Goal: Transaction & Acquisition: Purchase product/service

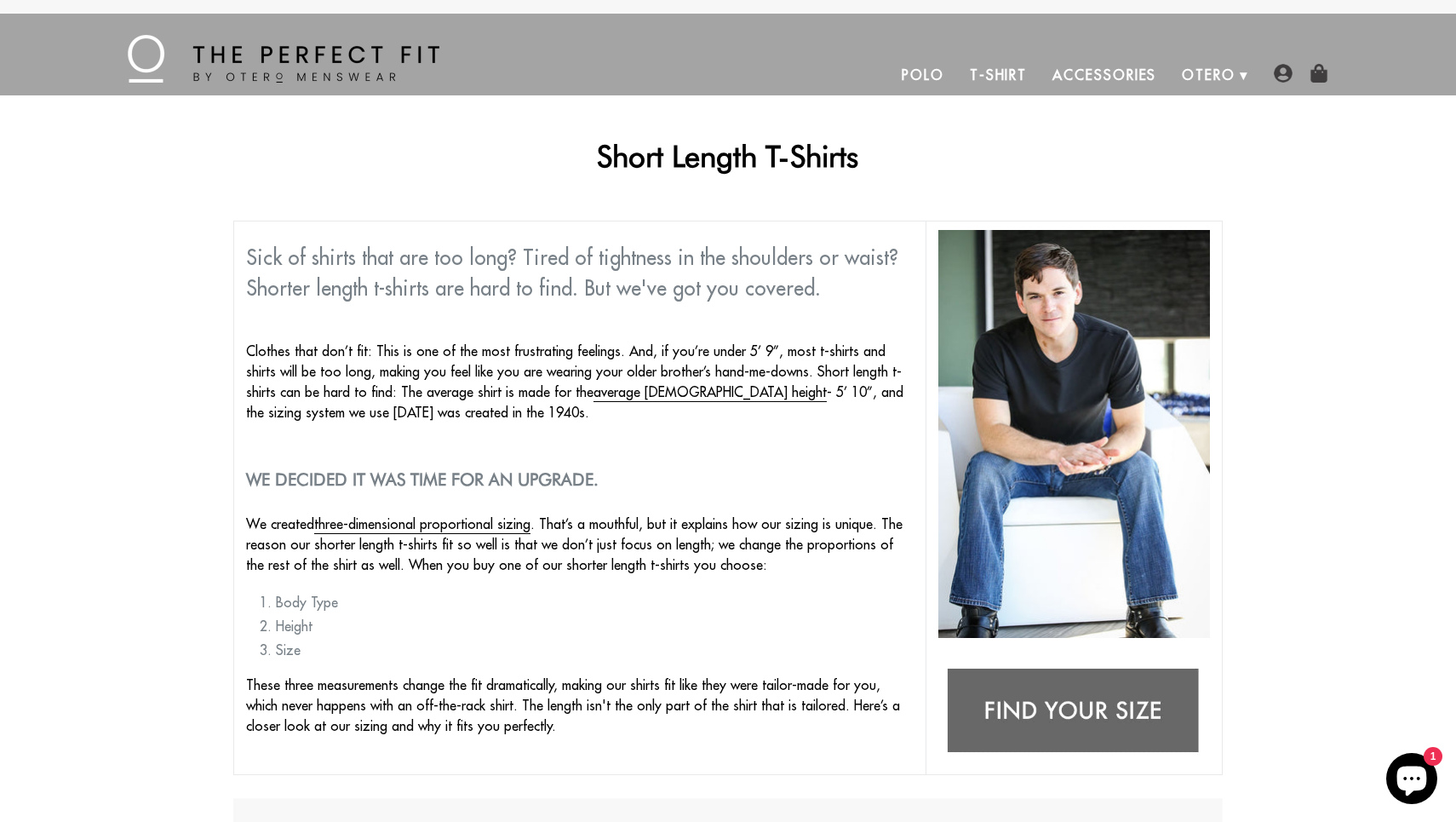
click at [971, 73] on link "T-Shirt" at bounding box center [999, 75] width 83 height 41
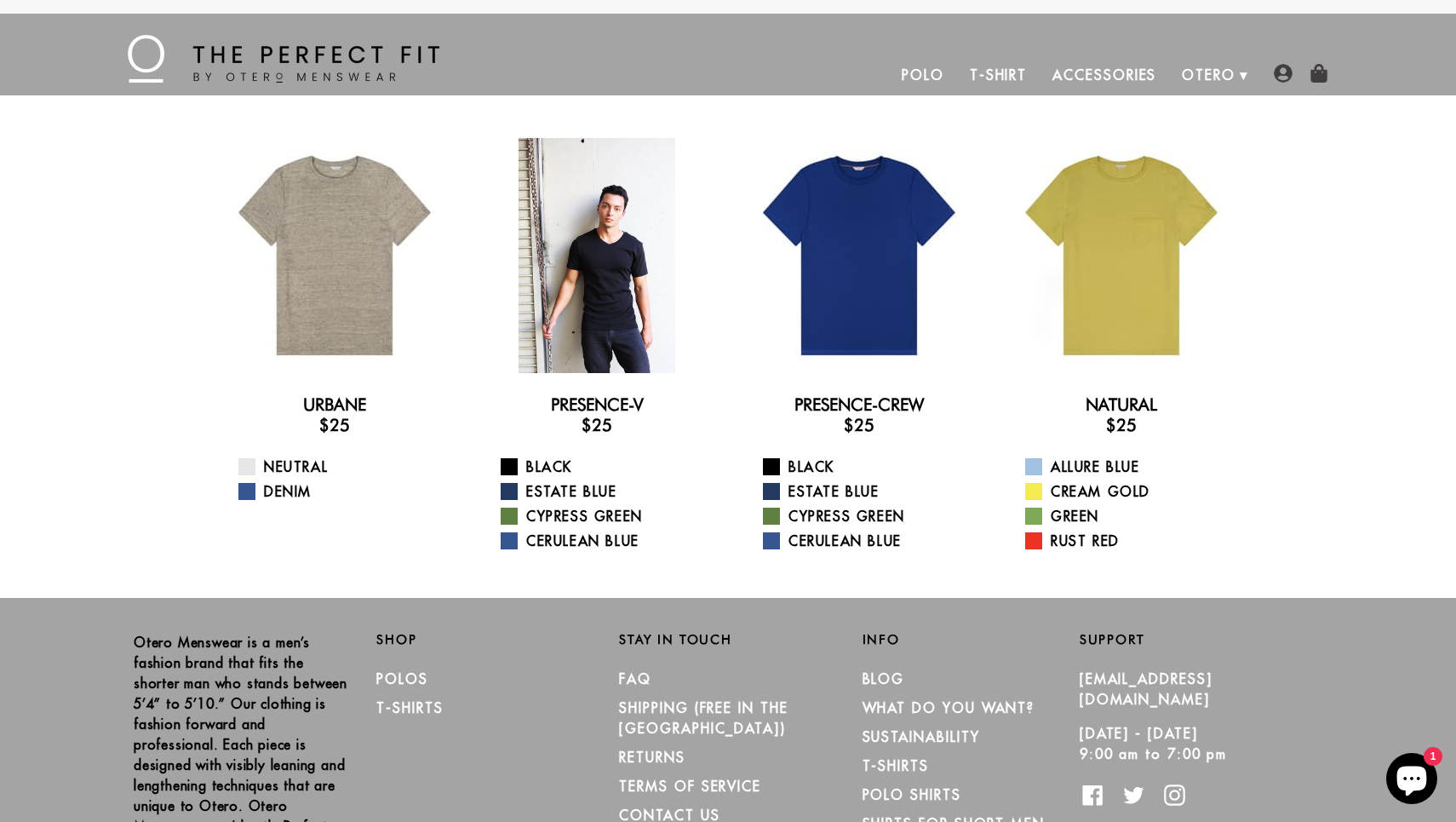
click at [620, 299] on div at bounding box center [596, 255] width 235 height 235
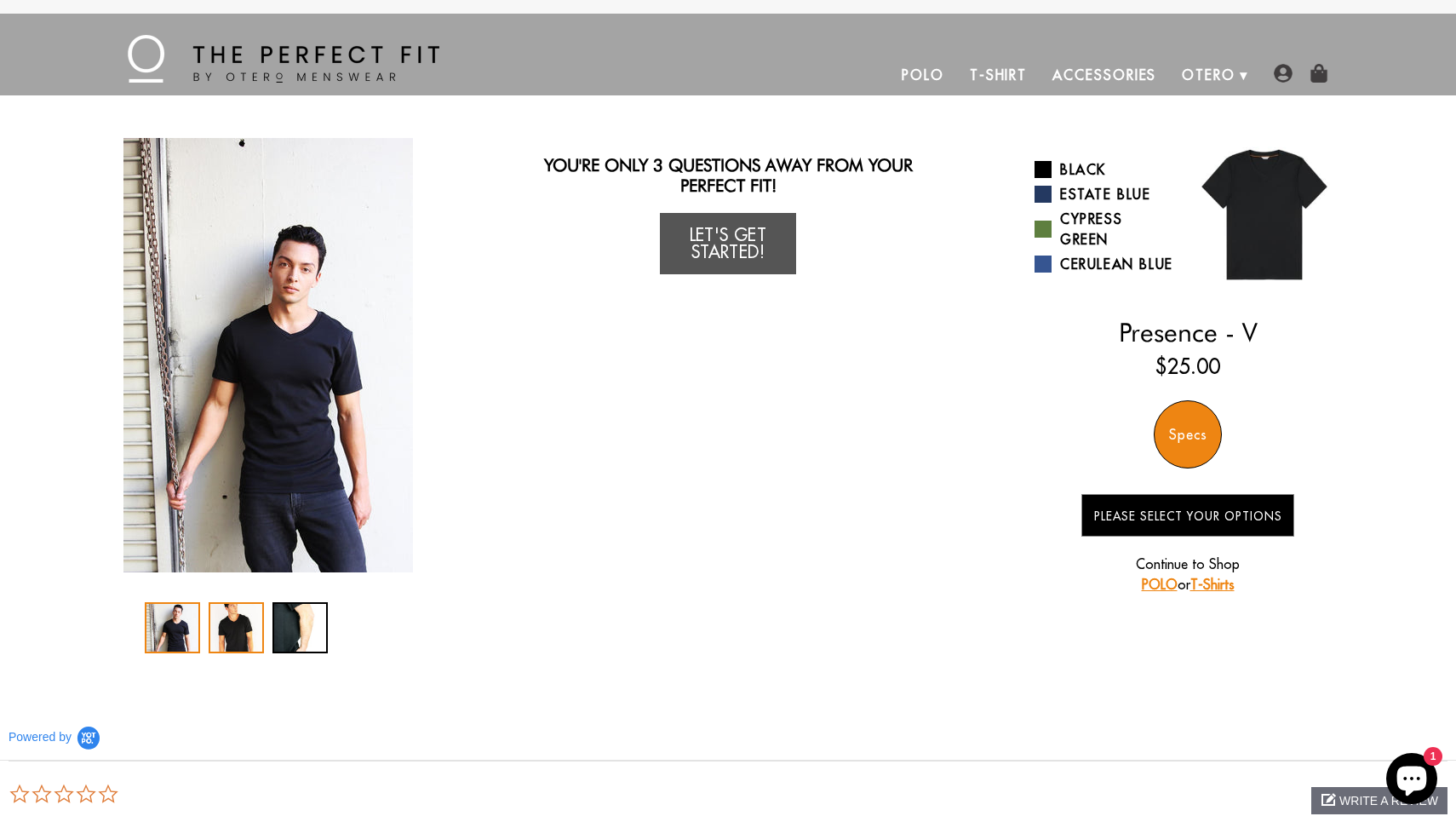
click at [248, 625] on div "2 / 3" at bounding box center [236, 628] width 55 height 51
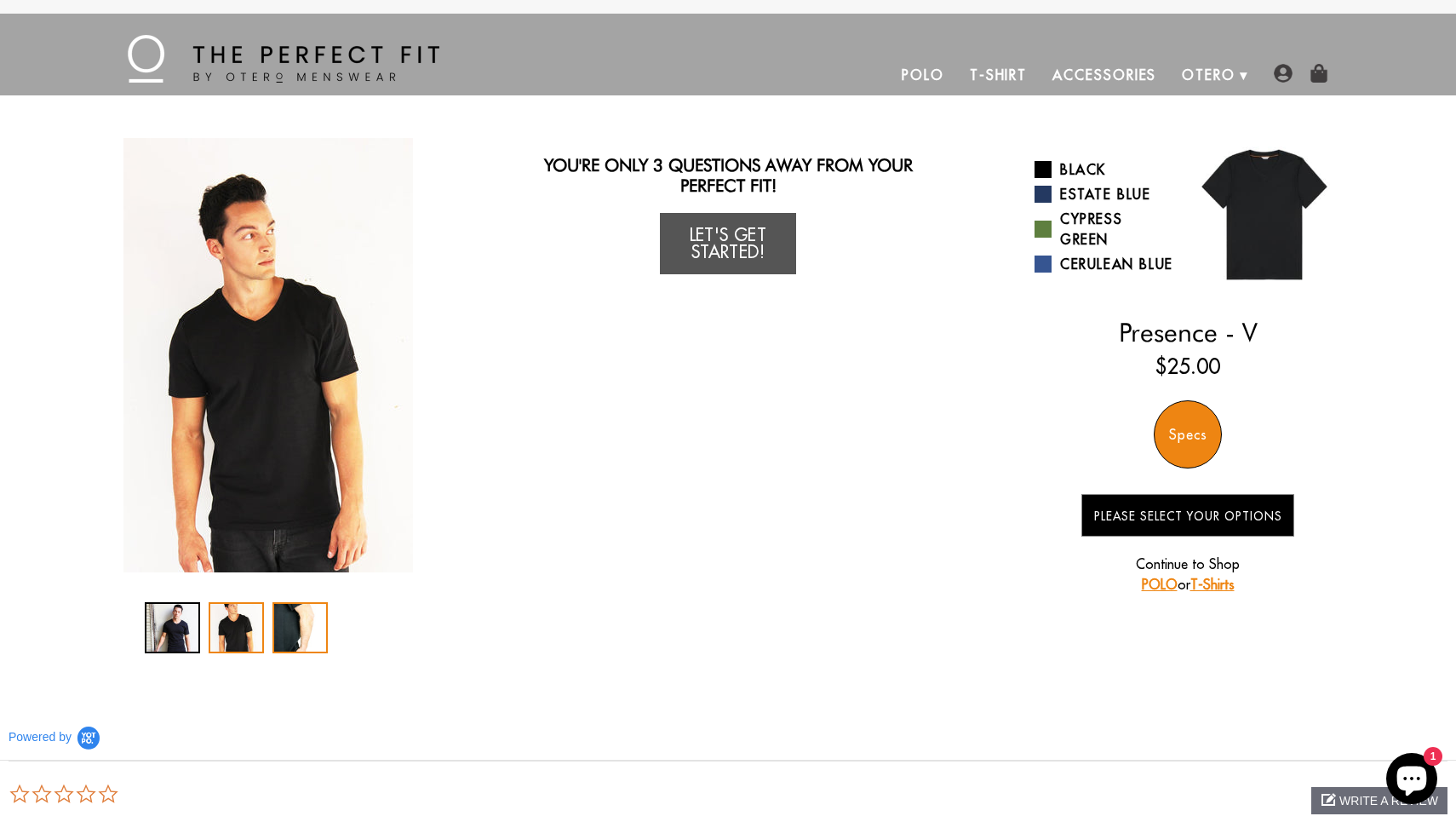
click at [293, 636] on div "3 / 3" at bounding box center [299, 628] width 55 height 51
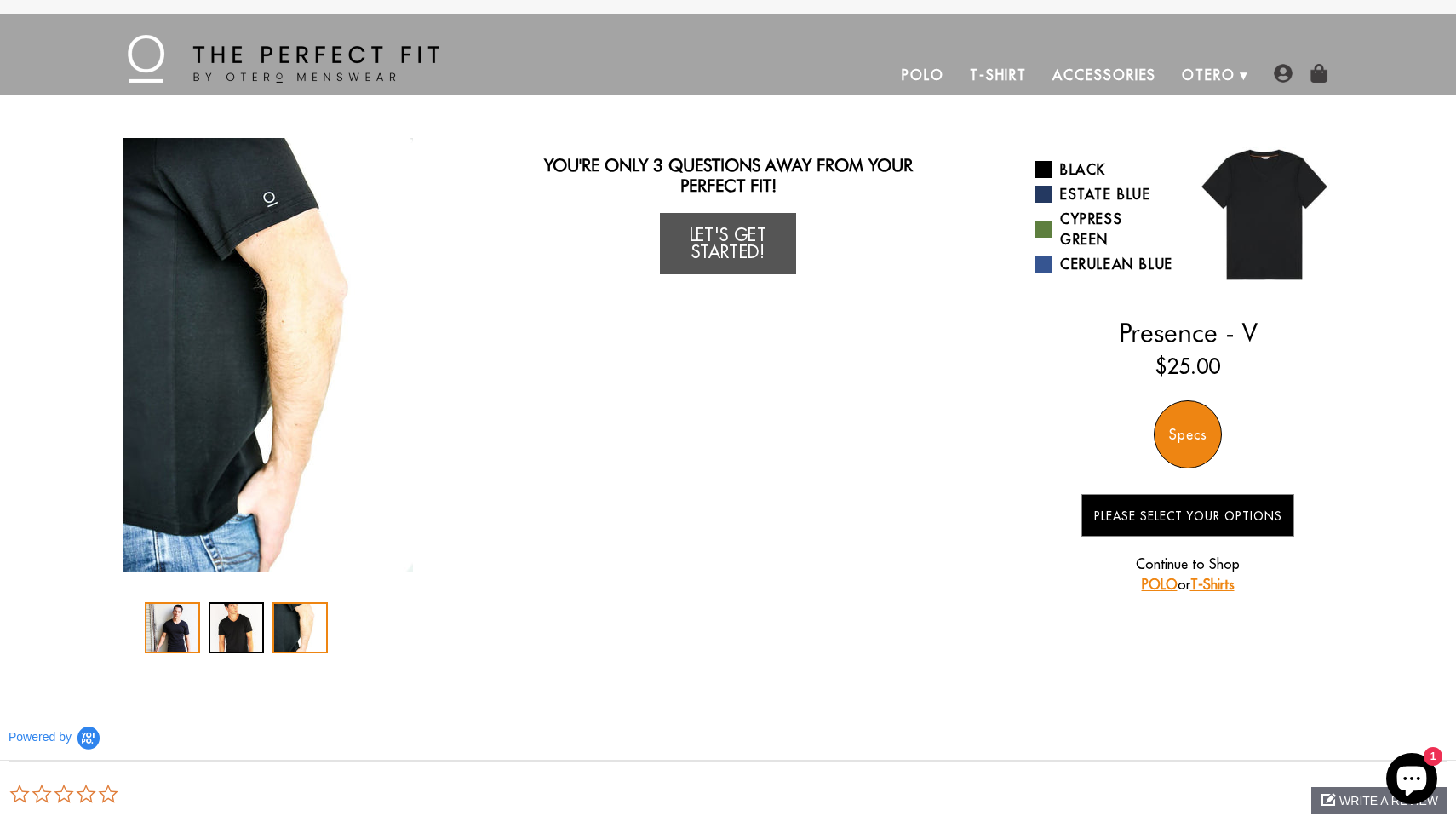
click at [190, 615] on div "1 / 3" at bounding box center [172, 628] width 55 height 51
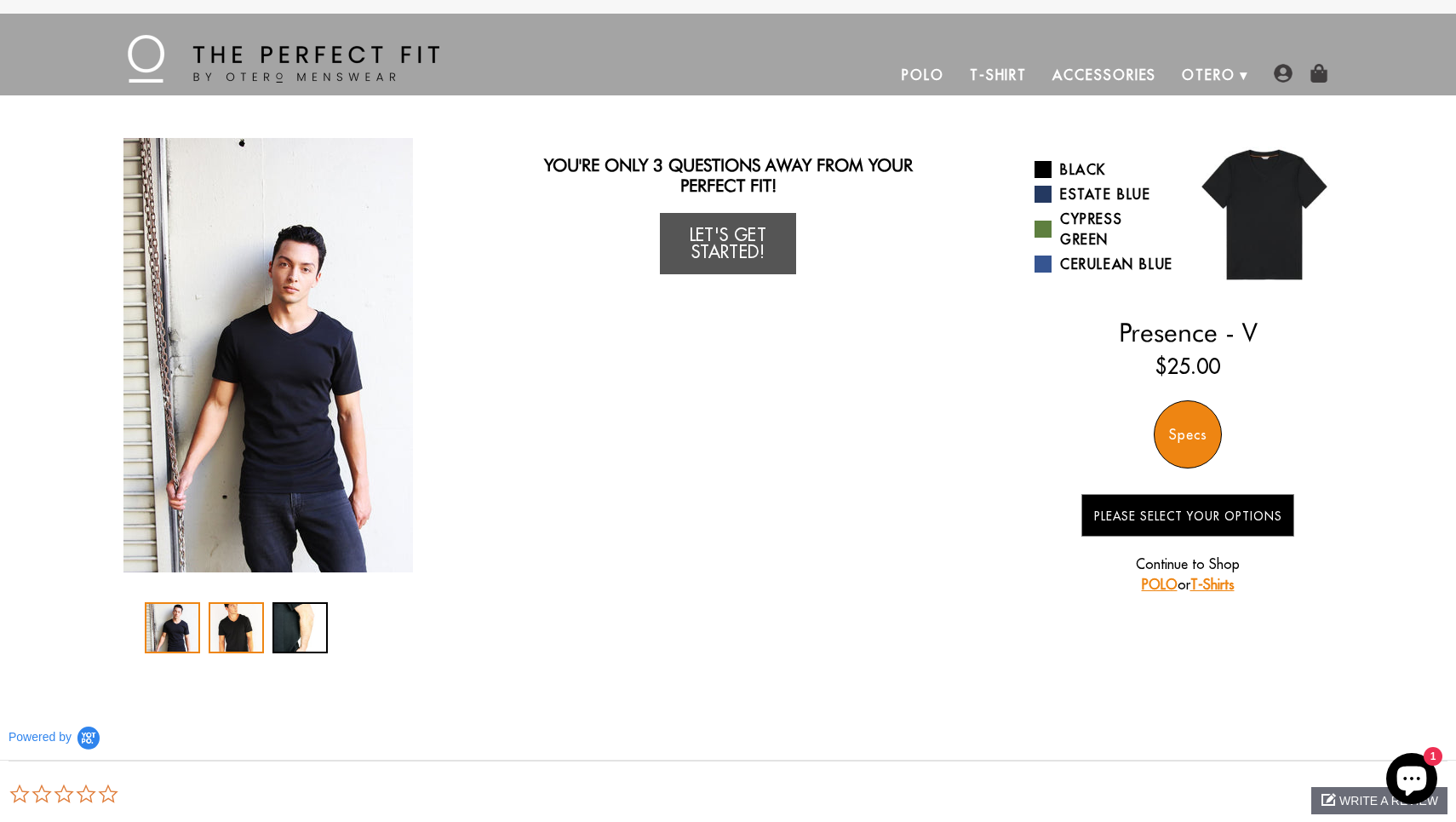
click at [234, 628] on div "2 / 3" at bounding box center [236, 628] width 55 height 51
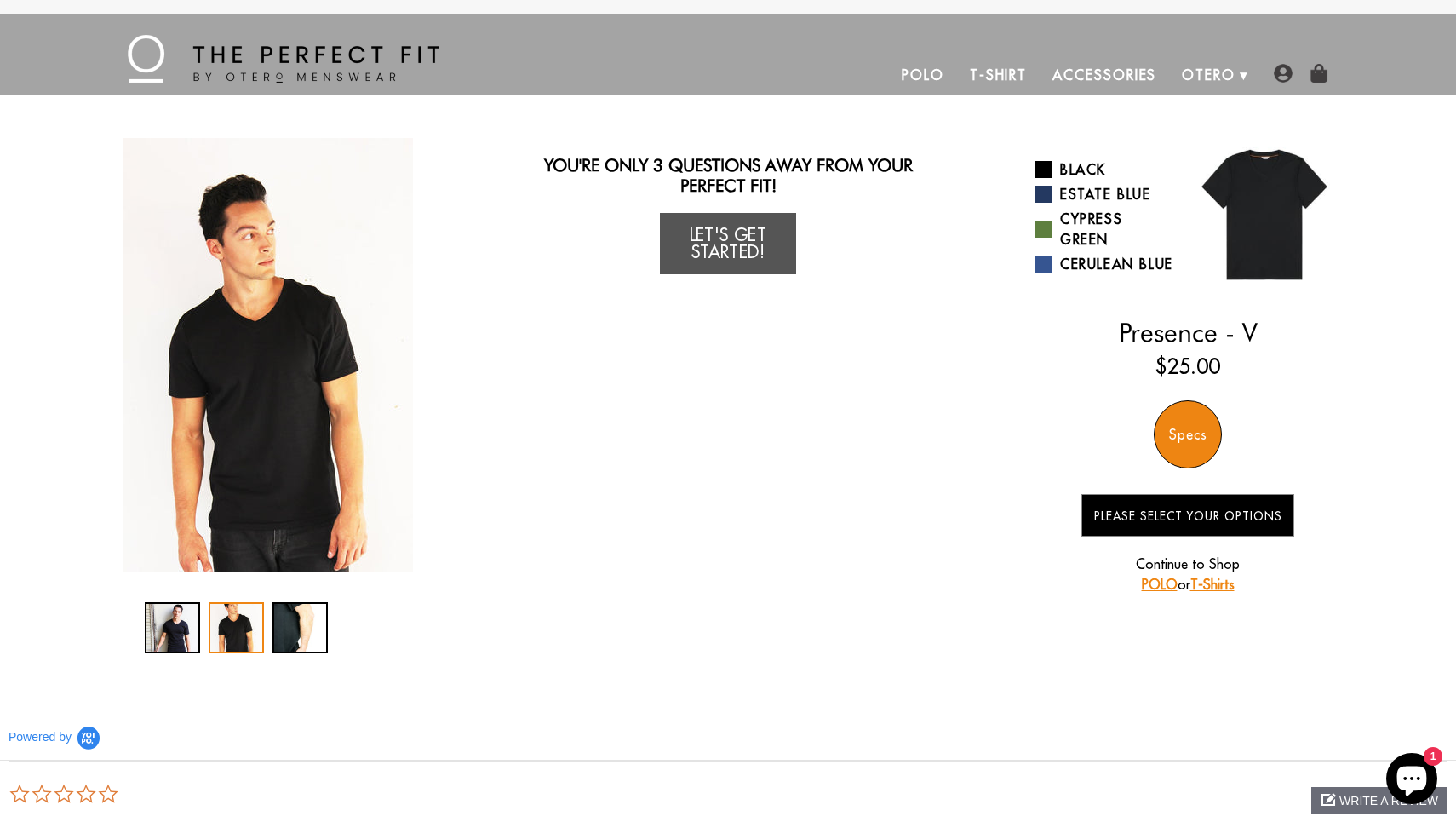
click at [720, 282] on div "You Wearing The Presence - V T-Shirt You're only 3 questions away from your per…" at bounding box center [728, 396] width 1226 height 515
click at [725, 253] on link "Let's Get Started!" at bounding box center [728, 244] width 137 height 62
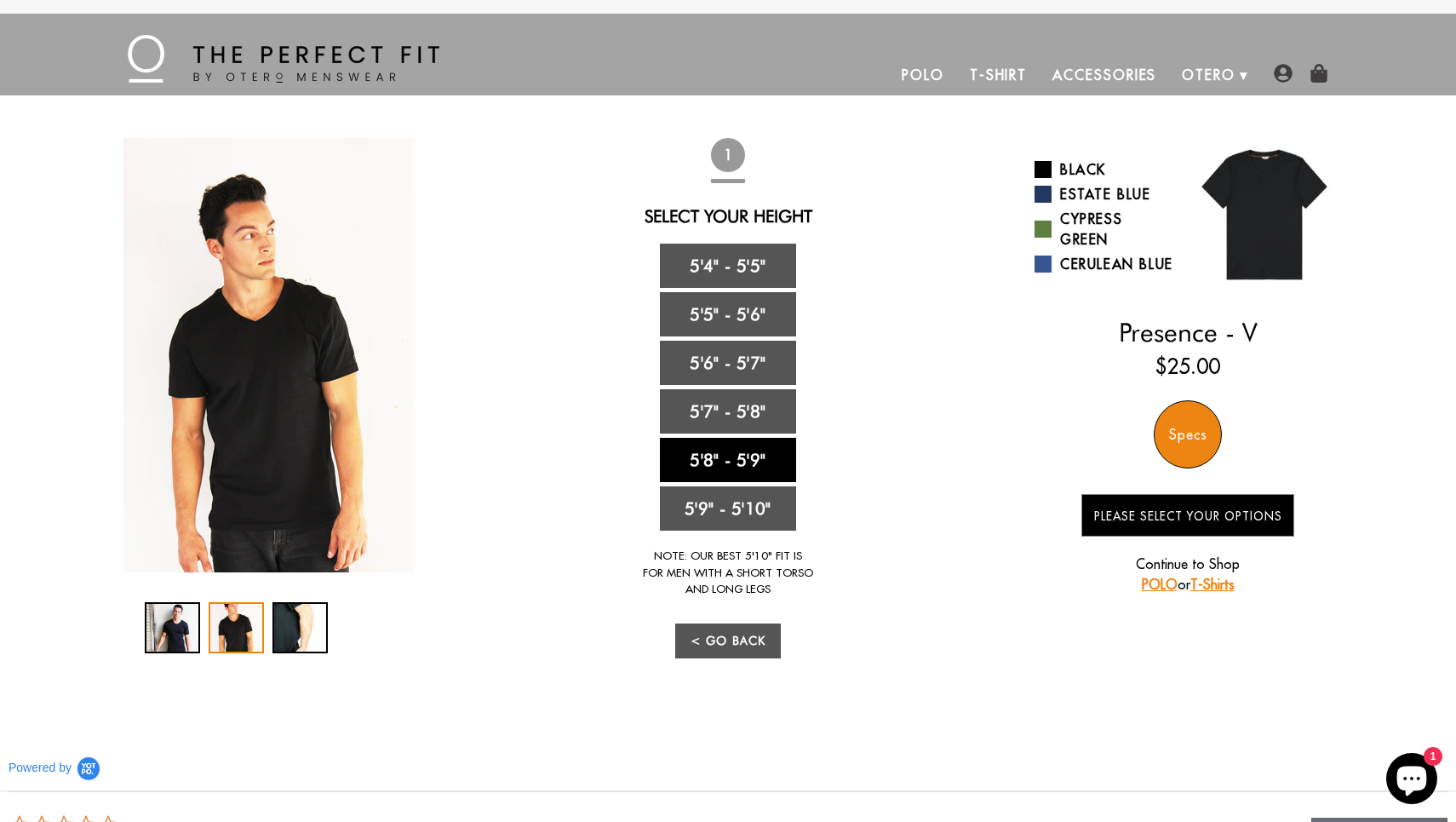
click at [765, 454] on link "5'8" - 5'9"" at bounding box center [728, 460] width 137 height 44
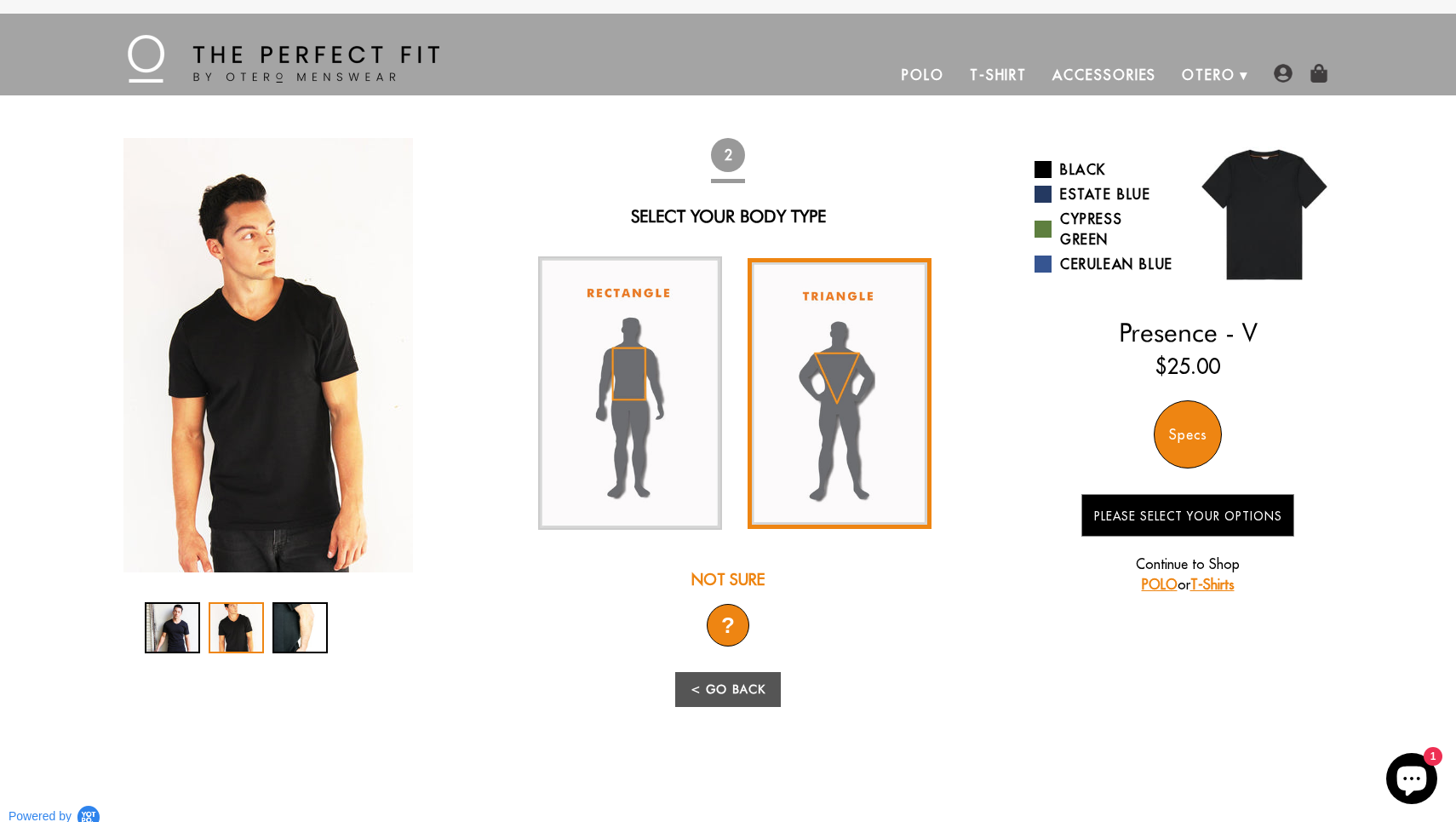
click at [829, 496] on img at bounding box center [839, 393] width 184 height 270
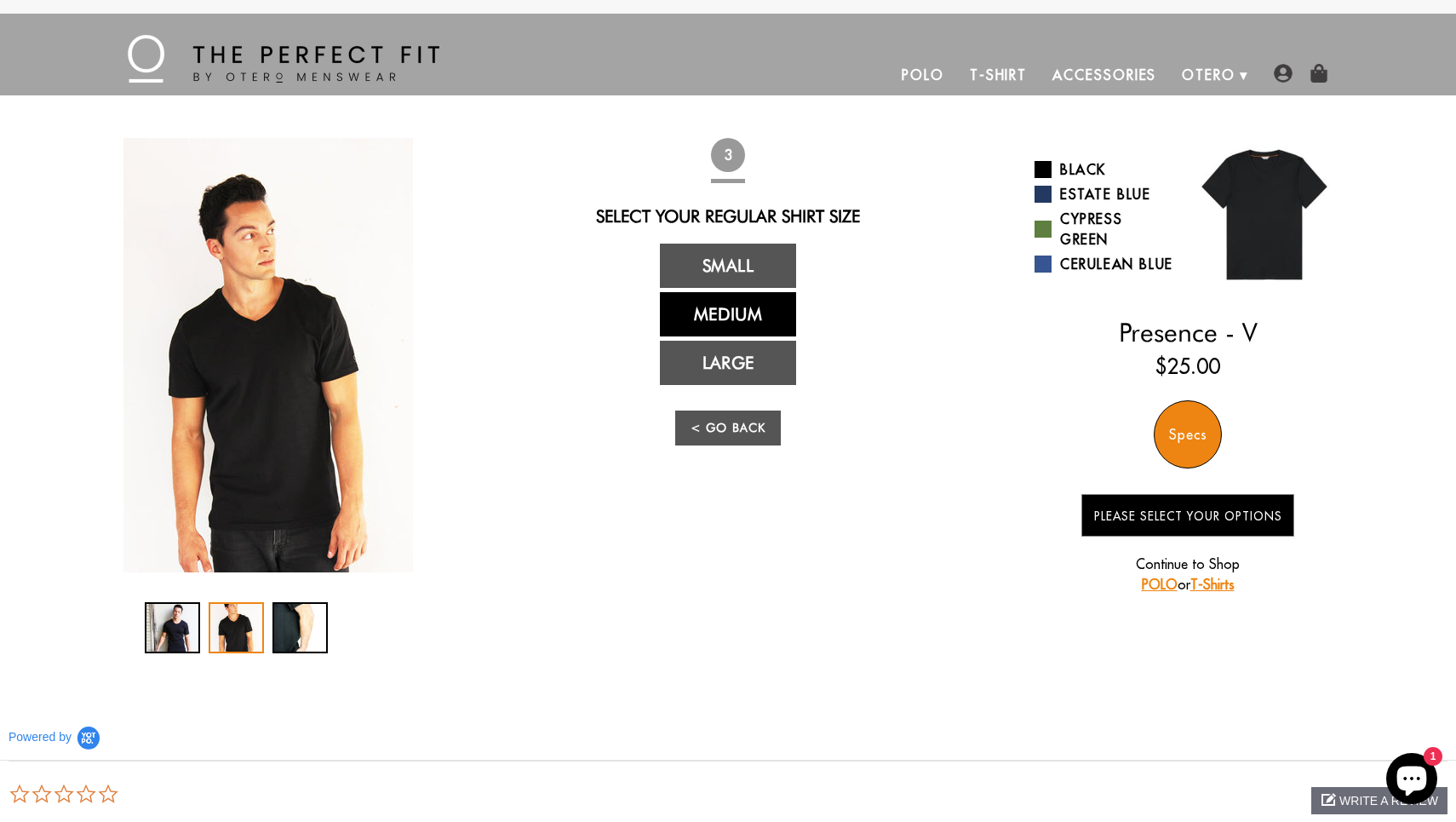
click at [769, 310] on link "Medium" at bounding box center [728, 315] width 137 height 44
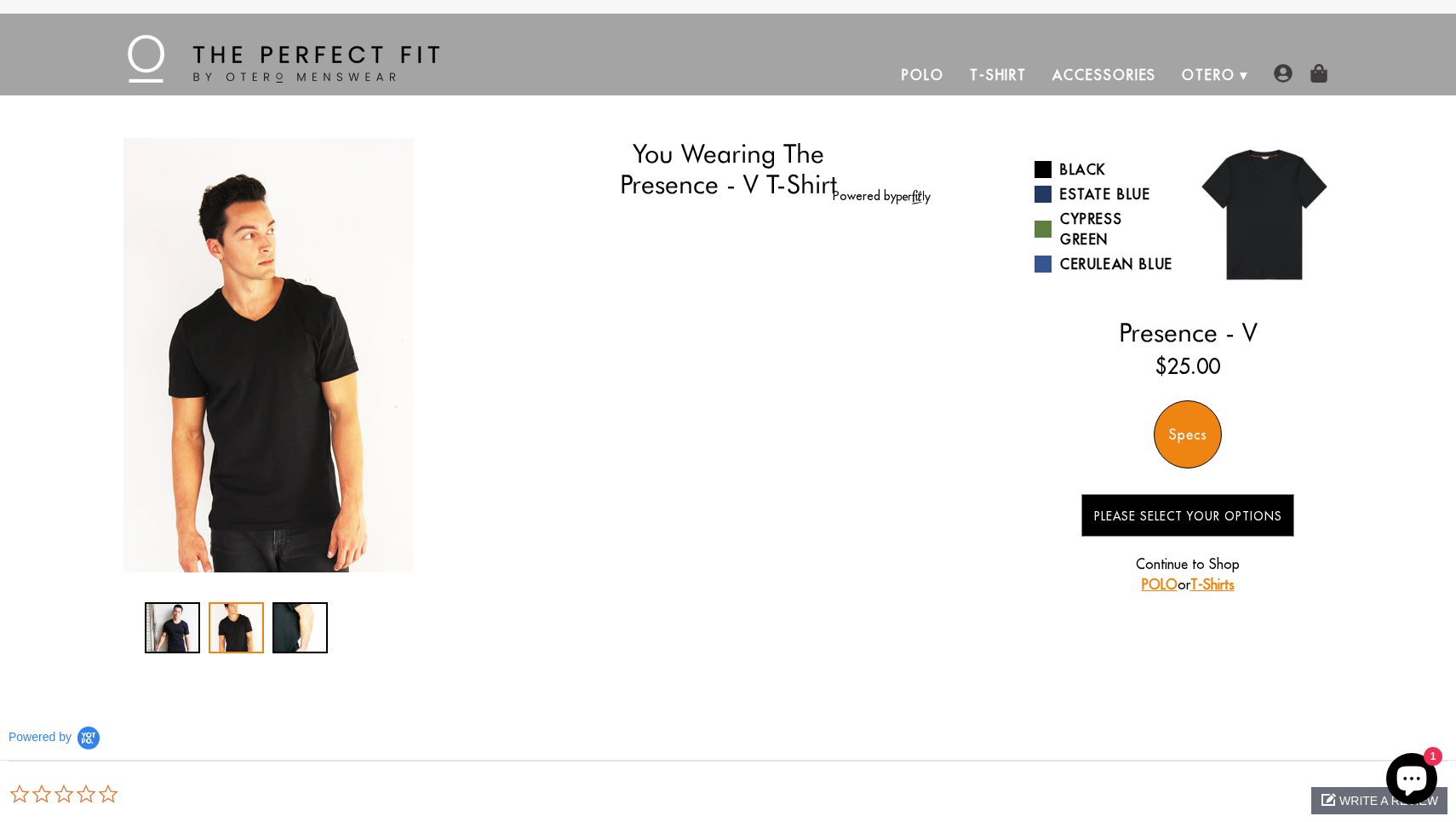
select select "58-59"
select select "triangle"
select select "M"
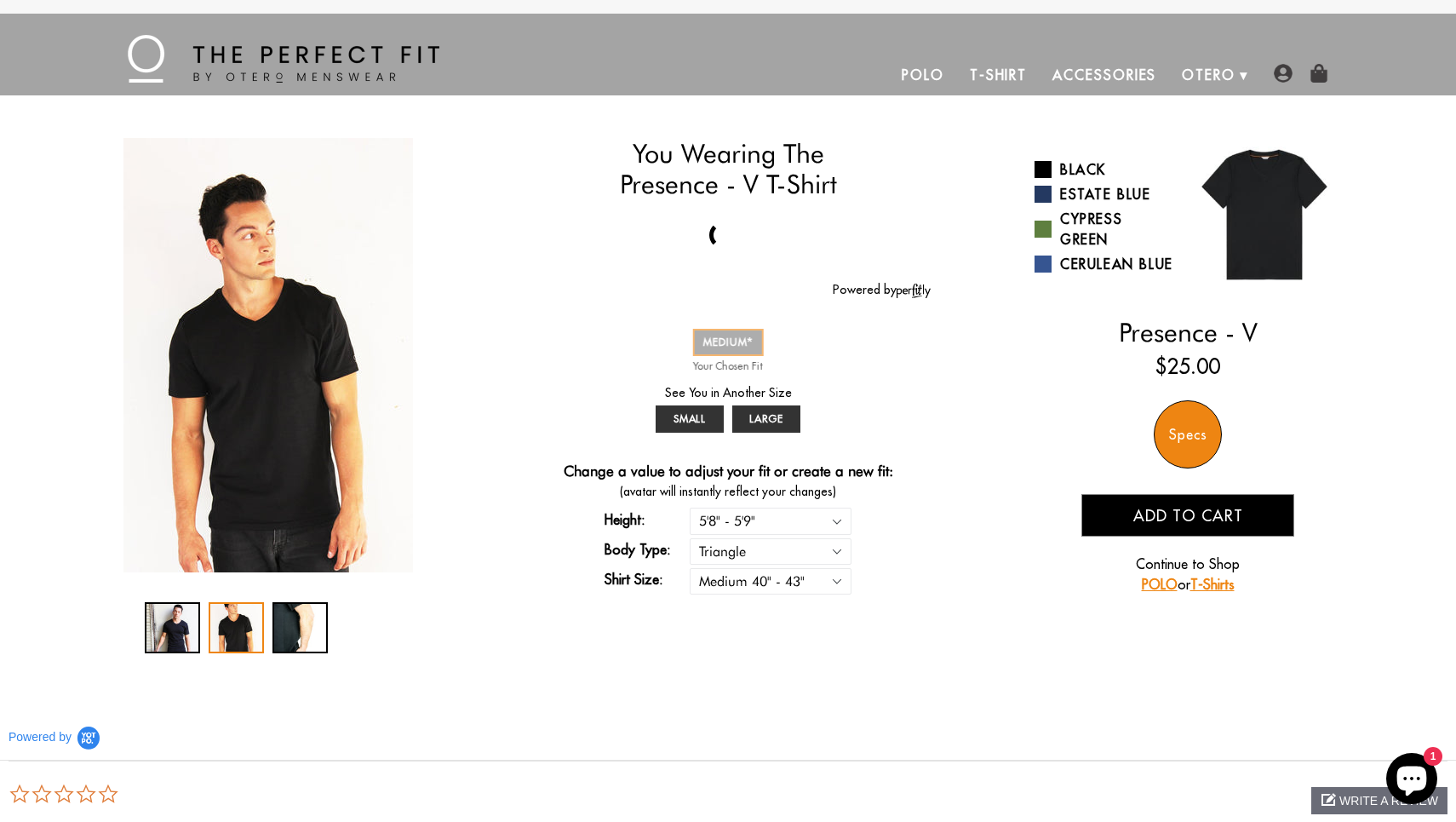
click at [739, 337] on span "MEDIUM" at bounding box center [728, 342] width 50 height 13
click at [1215, 218] on img at bounding box center [1265, 215] width 153 height 153
click at [1091, 171] on link "Black" at bounding box center [1105, 169] width 141 height 20
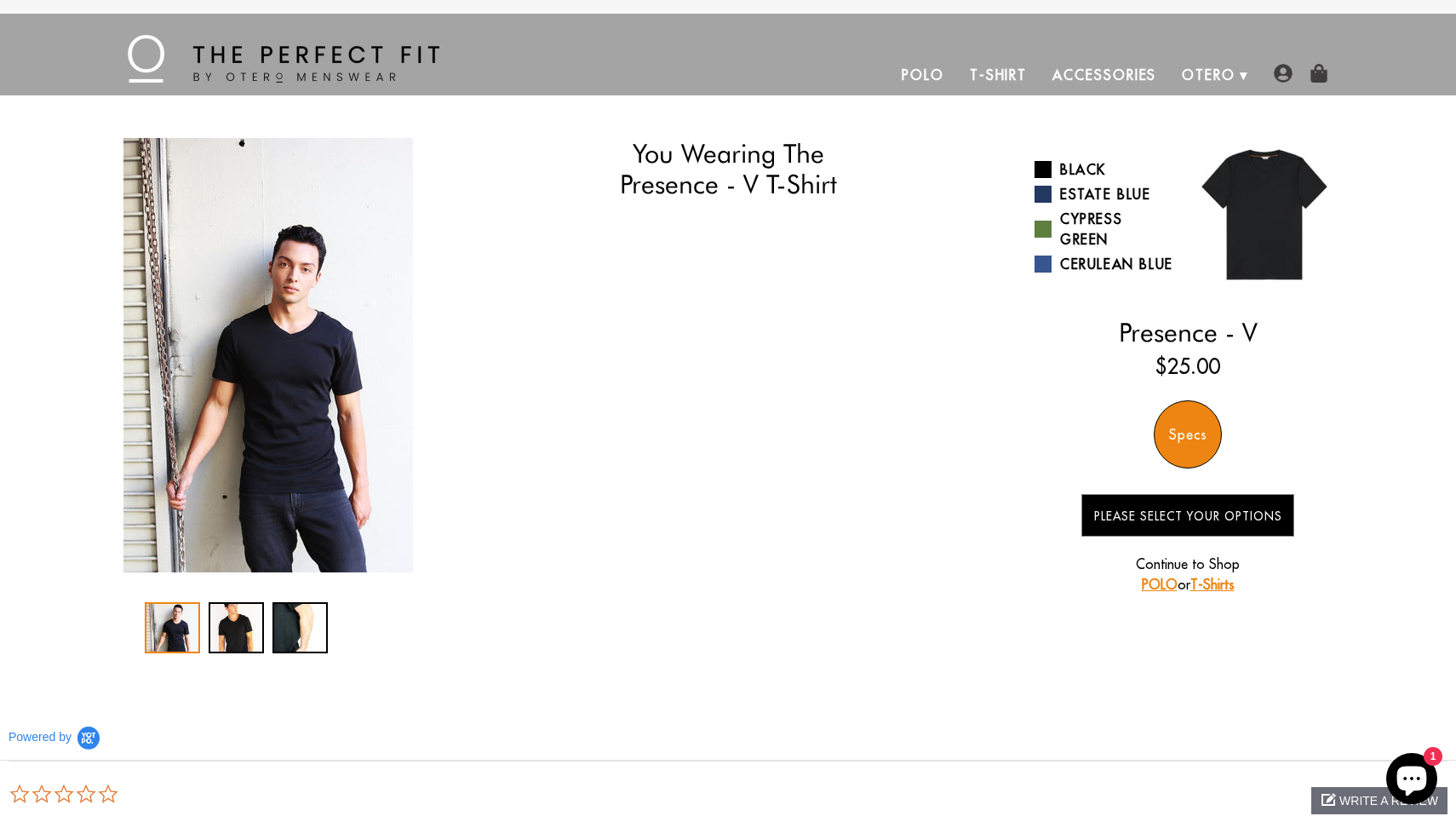
select select "58-59"
select select "triangle"
select select "M"
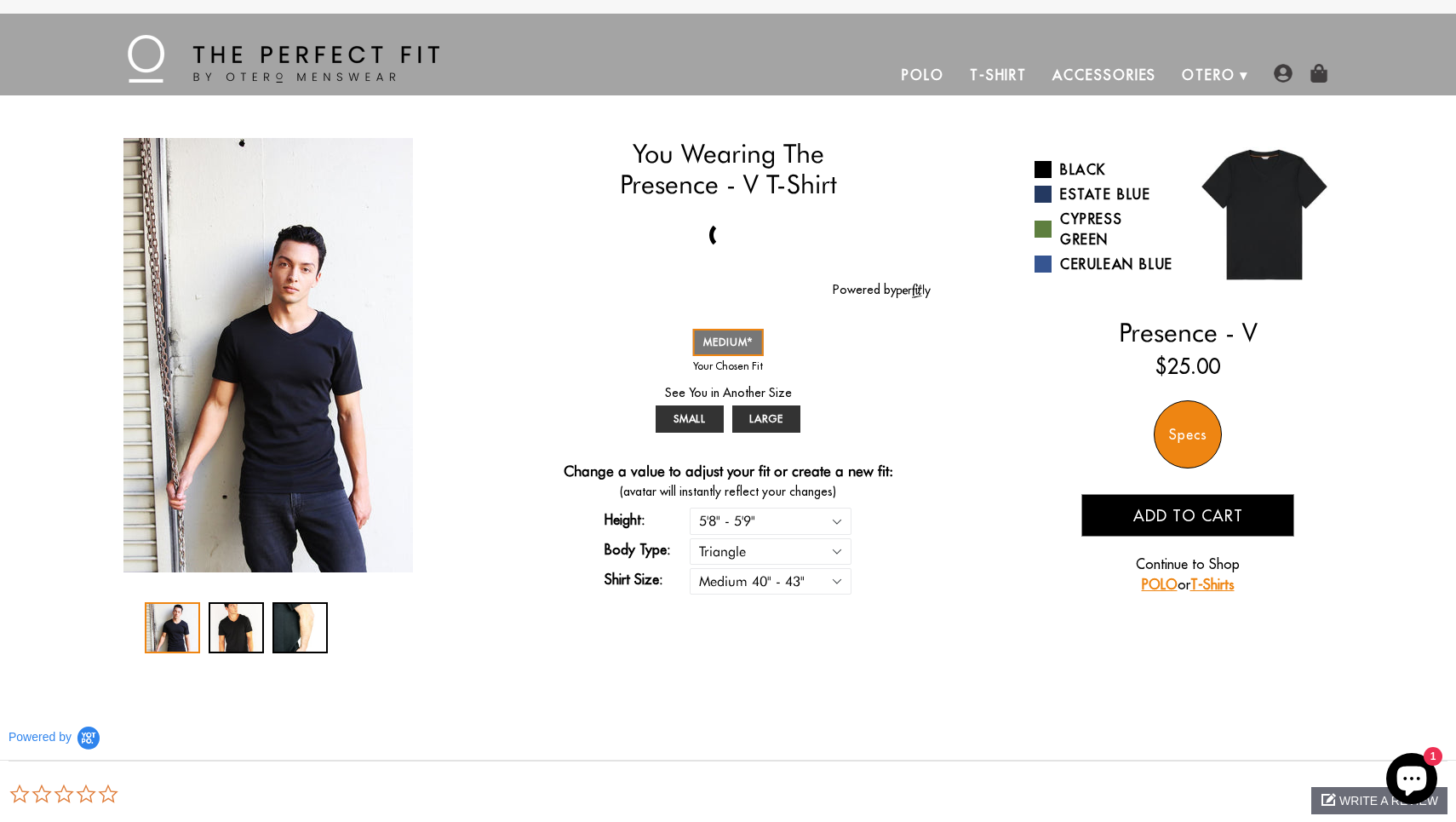
click at [722, 243] on div at bounding box center [723, 235] width 34 height 34
